Goal: Check status: Check status

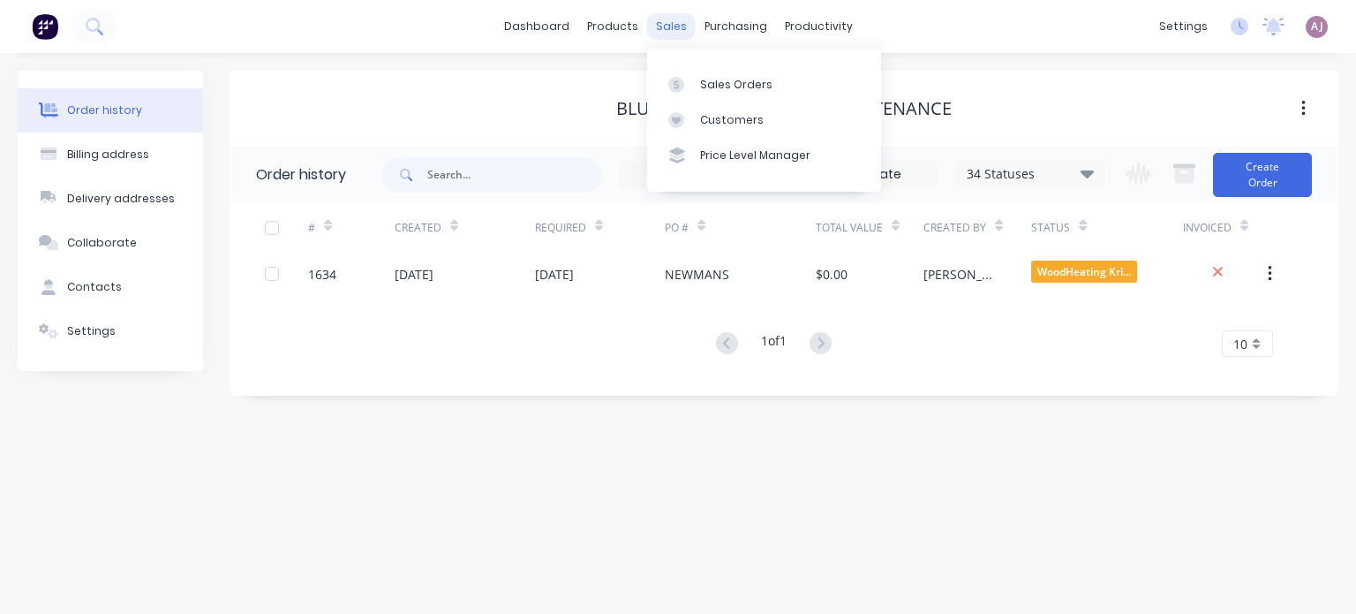
click at [671, 29] on div "sales" at bounding box center [671, 26] width 49 height 26
click at [712, 84] on div "Sales Orders" at bounding box center [736, 85] width 72 height 16
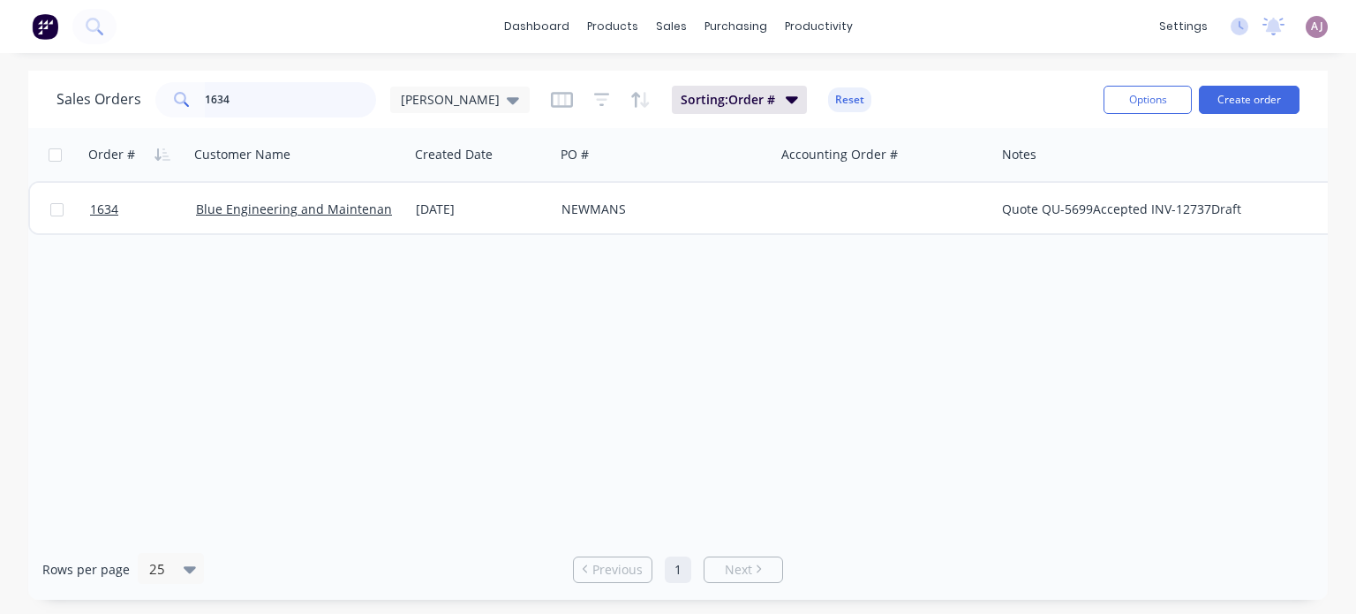
click at [250, 105] on input "1634" at bounding box center [291, 99] width 172 height 35
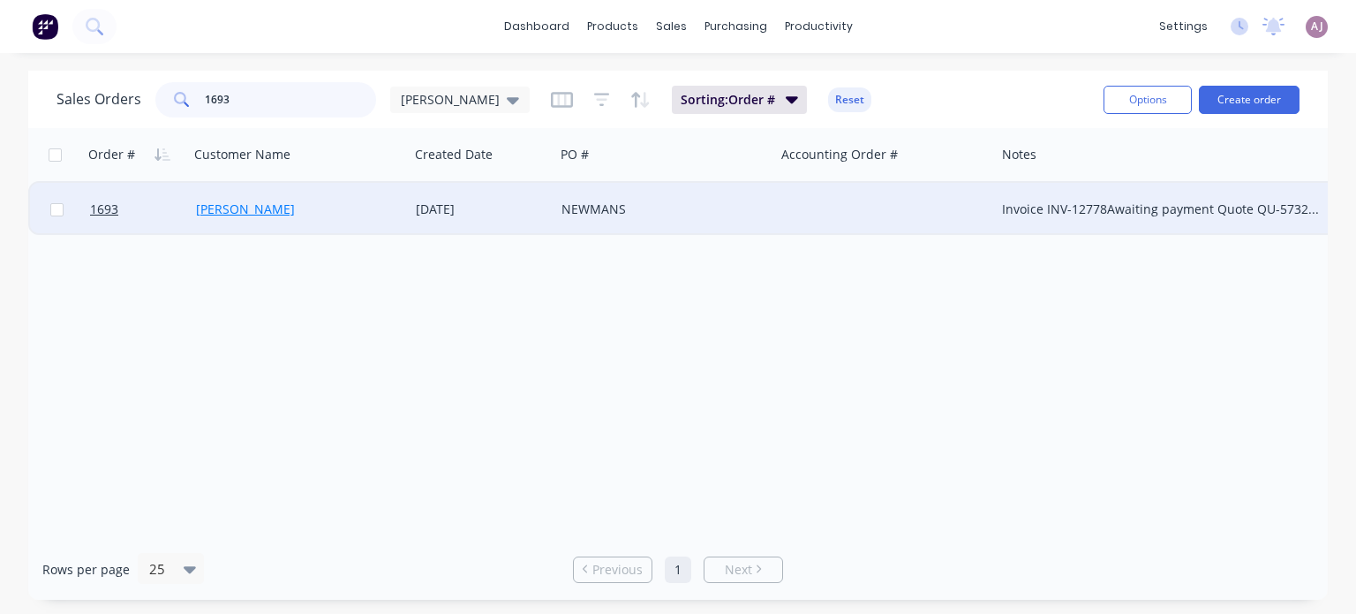
type input "1693"
click at [210, 205] on link "[PERSON_NAME]" at bounding box center [245, 208] width 99 height 17
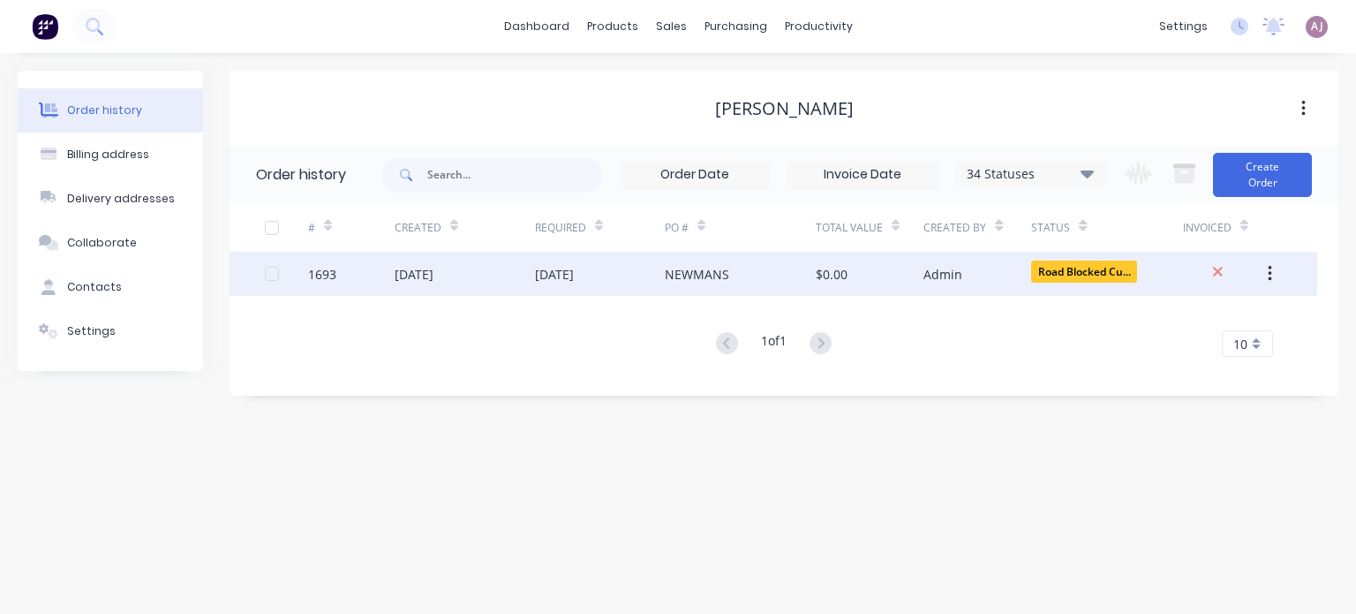
click at [434, 275] on div "[DATE]" at bounding box center [414, 274] width 39 height 19
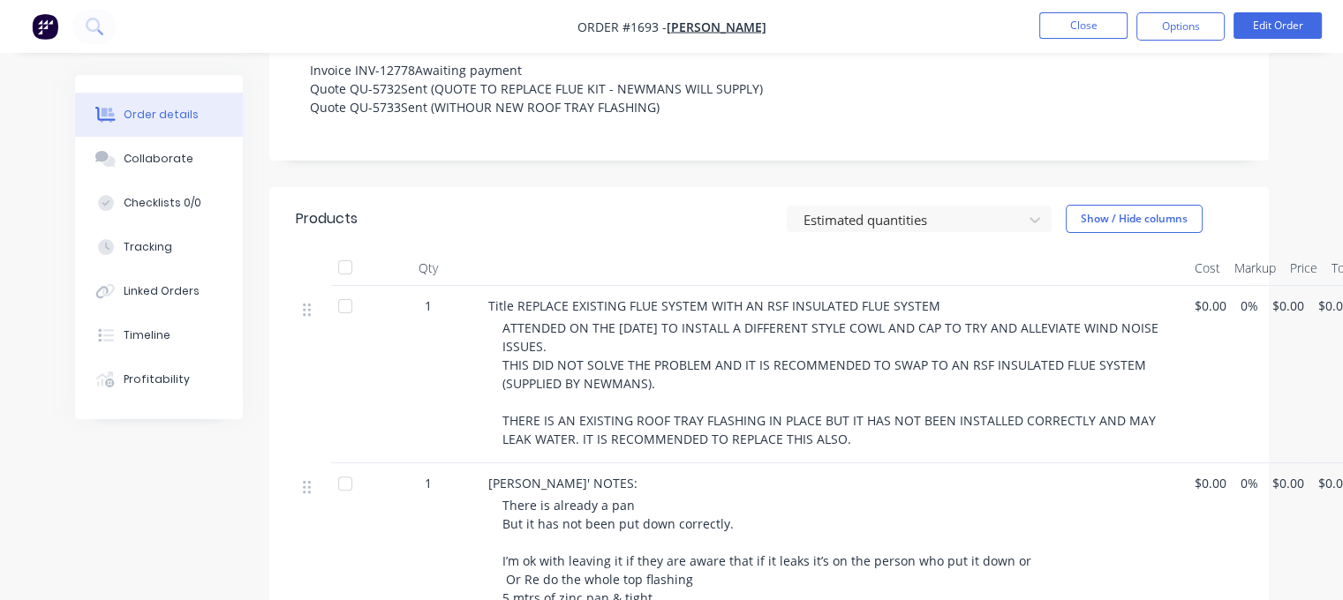
scroll to position [265, 0]
